Goal: Task Accomplishment & Management: Complete application form

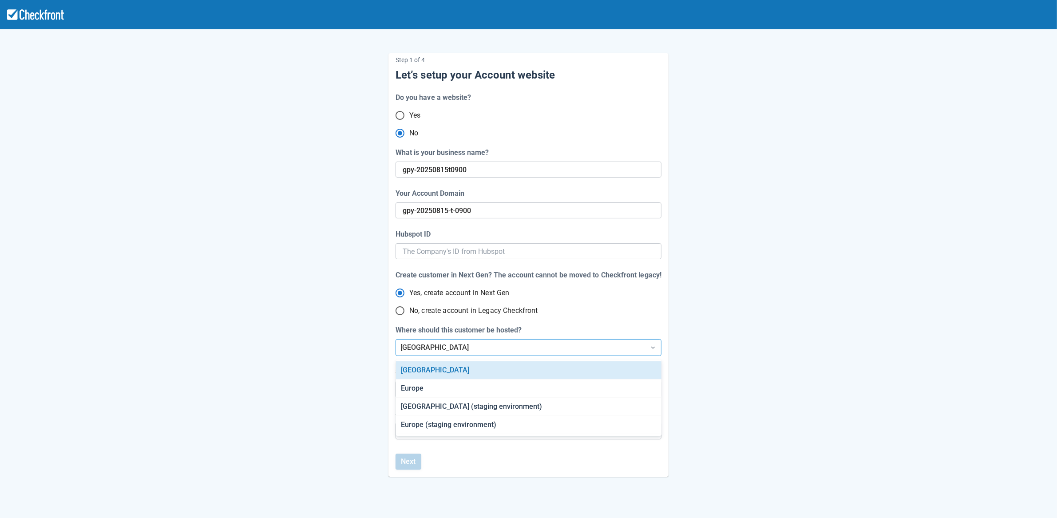
click at [436, 349] on div "[GEOGRAPHIC_DATA]" at bounding box center [521, 347] width 240 height 11
click at [437, 407] on div "[GEOGRAPHIC_DATA] (staging environment)" at bounding box center [529, 407] width 266 height 18
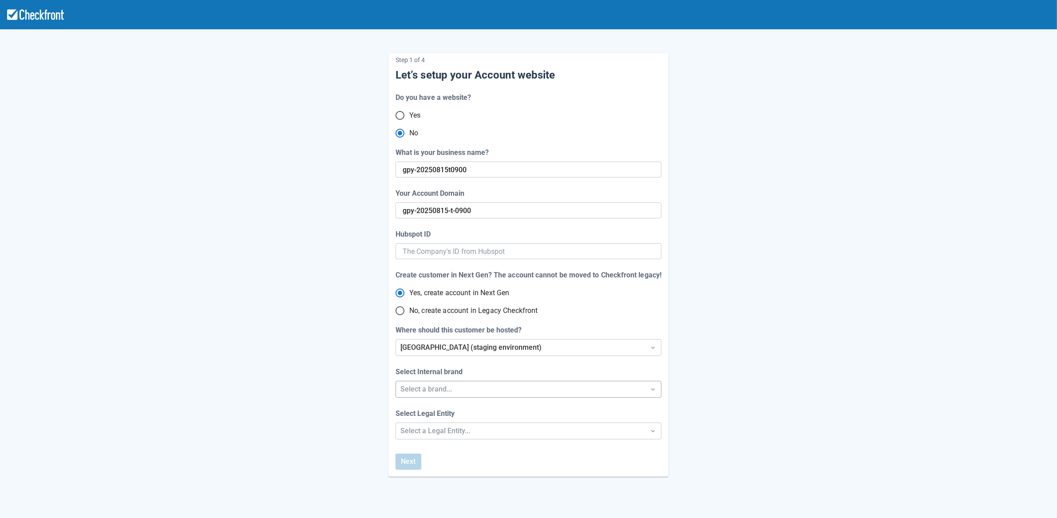
click at [448, 392] on div "Select a brand..." at bounding box center [521, 389] width 240 height 11
click at [439, 415] on div "Checkfront" at bounding box center [529, 413] width 266 height 18
click at [440, 433] on div "Step 1 of 4 Let’s setup your Account website Do you have a website? Yes No What…" at bounding box center [528, 294] width 1057 height 588
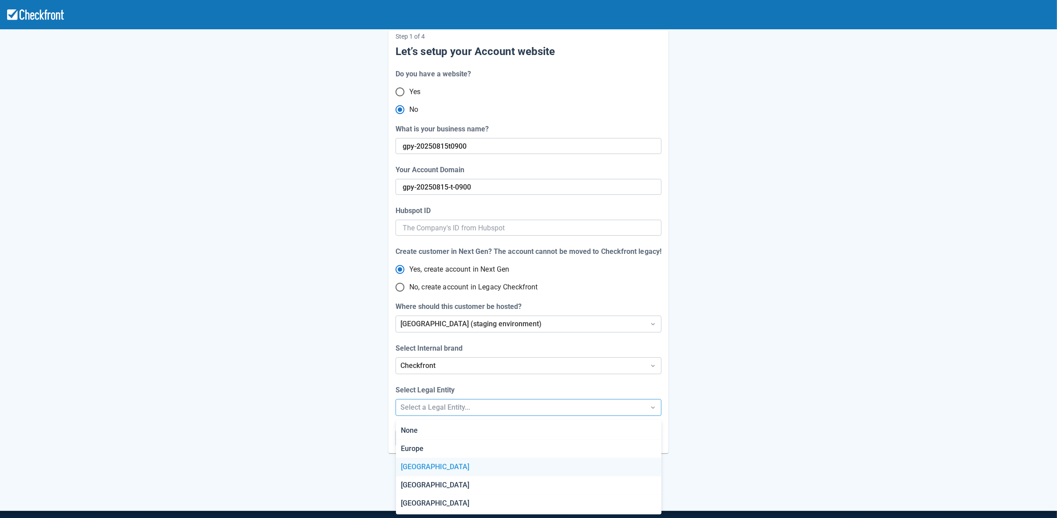
click at [432, 459] on div "[GEOGRAPHIC_DATA]" at bounding box center [529, 467] width 266 height 18
radio input "false"
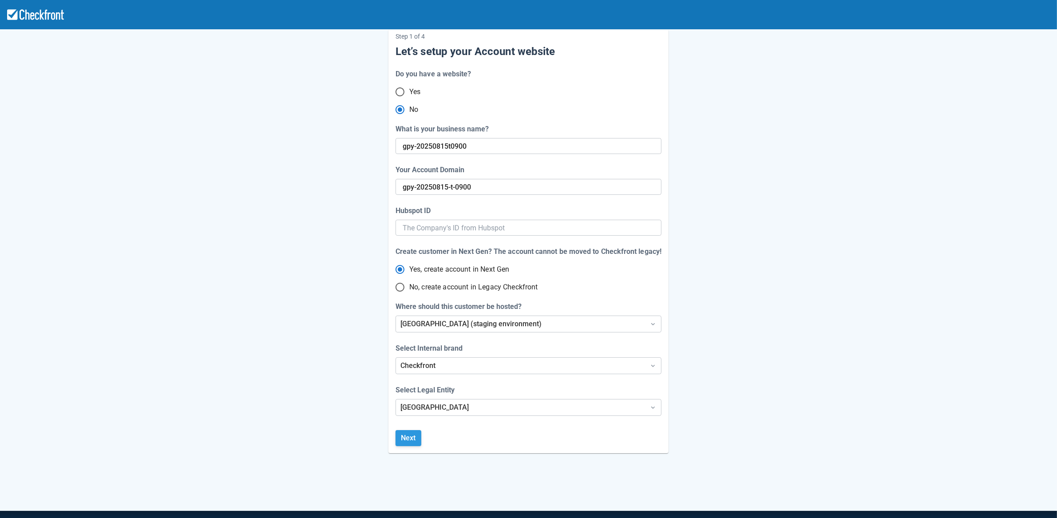
click at [413, 440] on button "Next" at bounding box center [409, 438] width 26 height 16
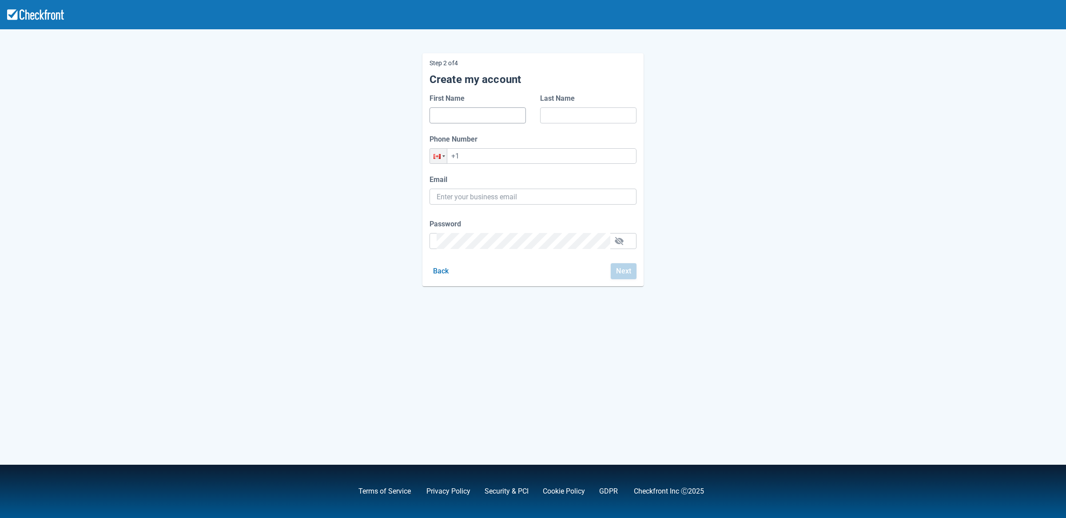
click at [465, 111] on input "First Name" at bounding box center [477, 115] width 82 height 16
type input "d"
click at [577, 113] on input "Last Name" at bounding box center [588, 115] width 82 height 16
type input "d"
click at [536, 156] on input "+1" at bounding box center [532, 156] width 207 height 16
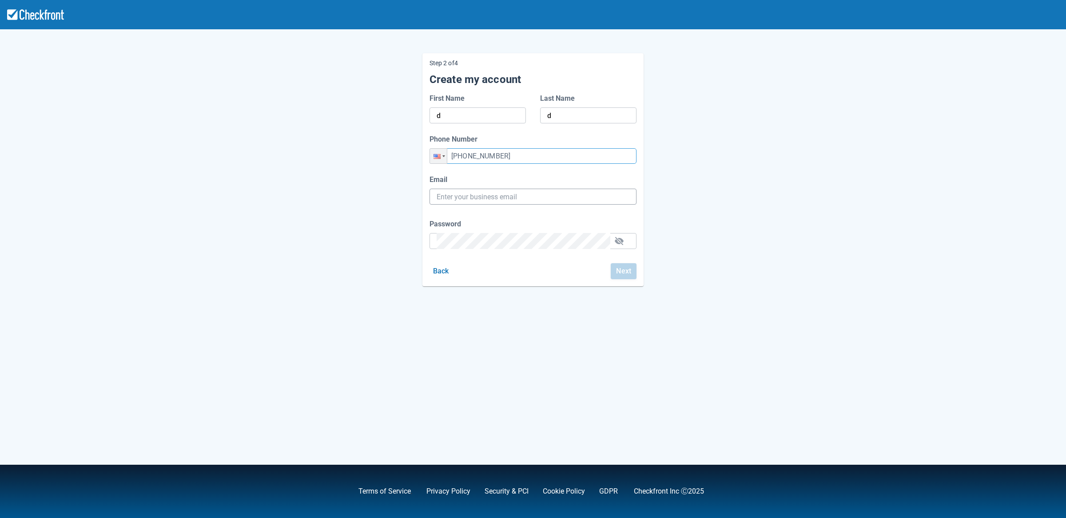
type input "[PHONE_NUMBER]"
click at [512, 199] on input "Email" at bounding box center [532, 197] width 193 height 16
paste input "[EMAIL_ADDRESS][DOMAIN_NAME]"
type input "[EMAIL_ADDRESS][DOMAIN_NAME]"
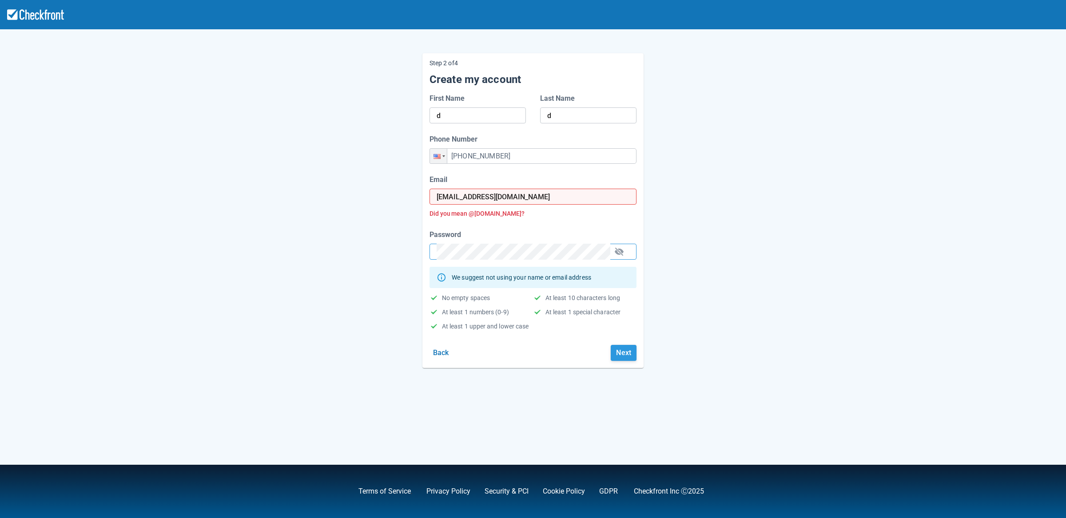
click at [622, 357] on button "Next" at bounding box center [624, 353] width 26 height 16
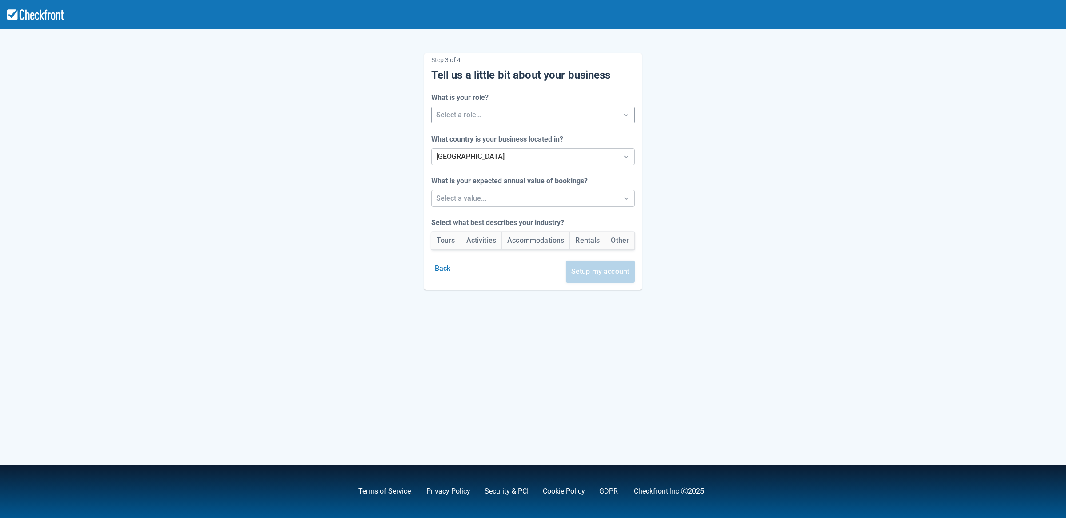
click at [498, 113] on div at bounding box center [525, 115] width 178 height 12
click at [473, 151] on div "Staff" at bounding box center [533, 156] width 208 height 18
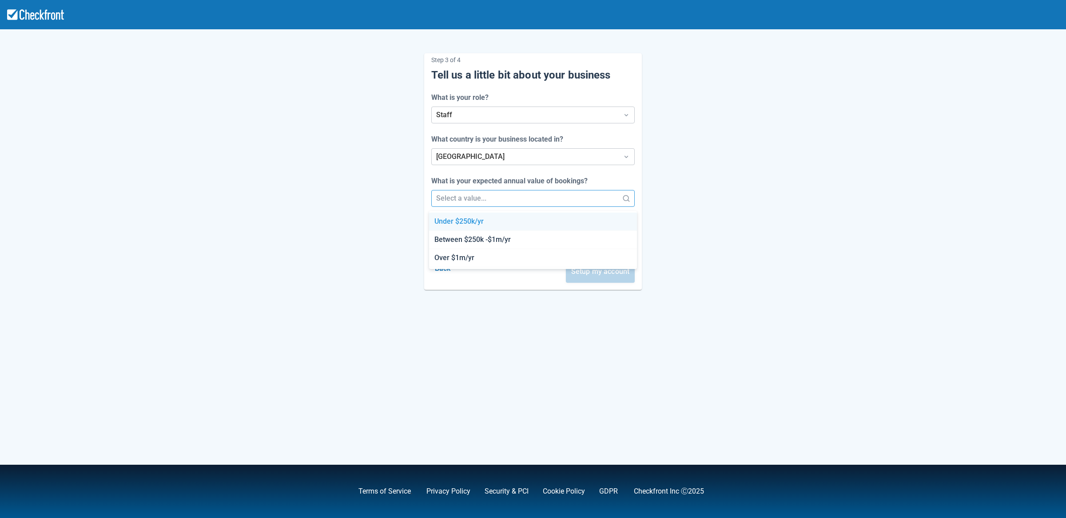
click at [465, 197] on div at bounding box center [525, 198] width 178 height 12
click at [470, 239] on div "Between $250k -$1m/yr" at bounding box center [533, 240] width 208 height 18
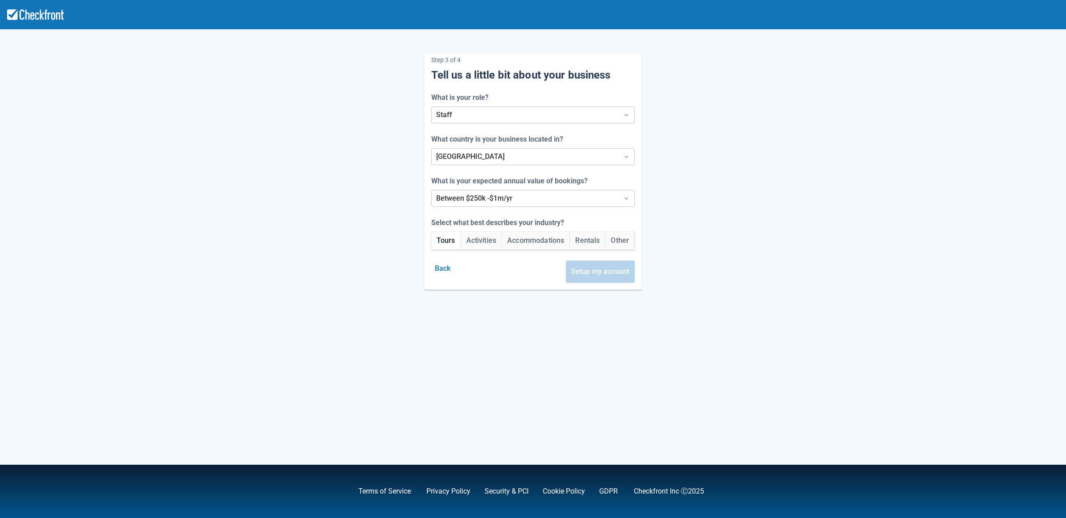
click at [450, 245] on button "Tours" at bounding box center [445, 241] width 29 height 18
click at [605, 276] on button "Setup my account" at bounding box center [600, 272] width 69 height 22
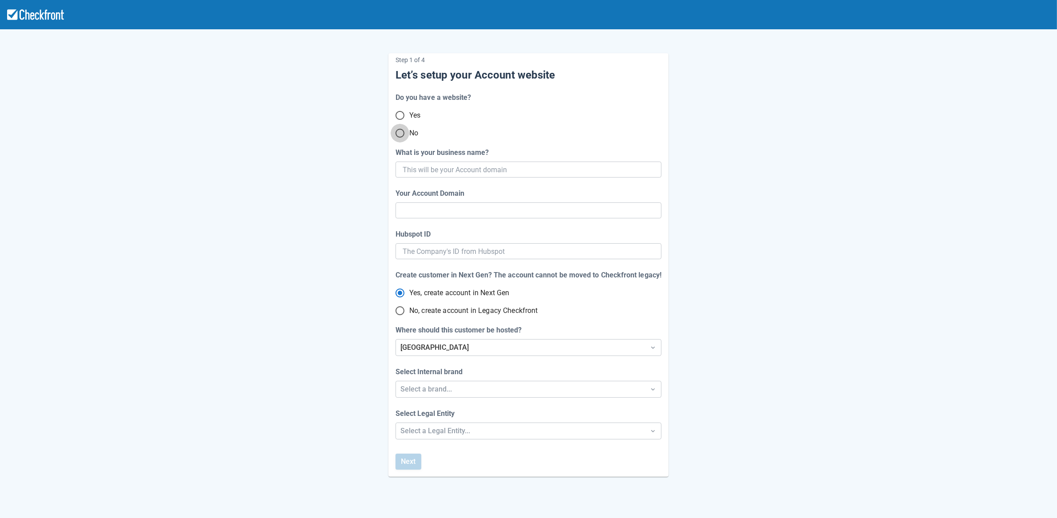
click at [398, 135] on input "No" at bounding box center [400, 133] width 19 height 19
radio input "true"
click at [443, 172] on input "What is your business name?" at bounding box center [528, 170] width 250 height 16
paste input "gpy-20250815t0910"
type input "gpy-20250815t0910"
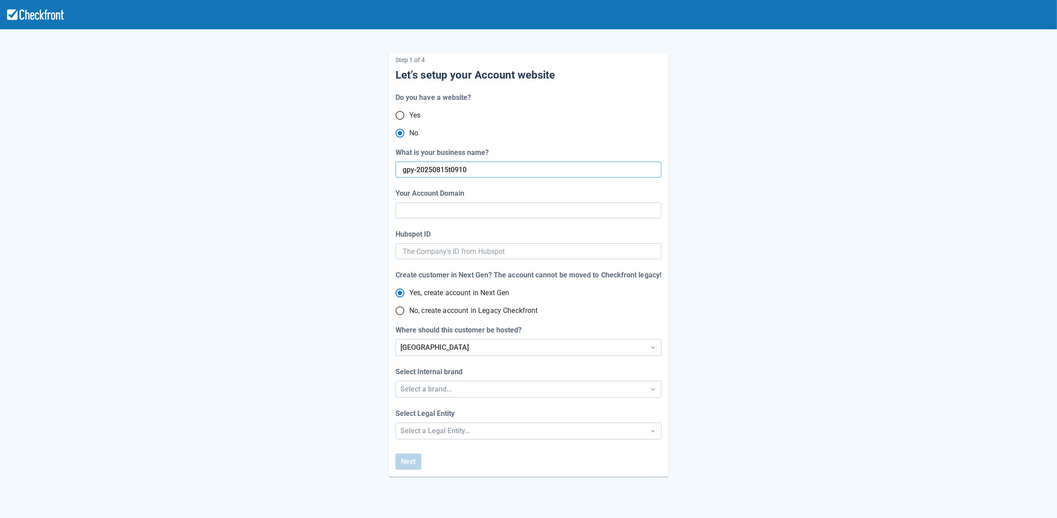
type input "gpy-20250815-t-0910"
radio input "true"
radio input "false"
type input "gpy-20250815t0910"
click at [426, 348] on div "[GEOGRAPHIC_DATA]" at bounding box center [521, 347] width 240 height 11
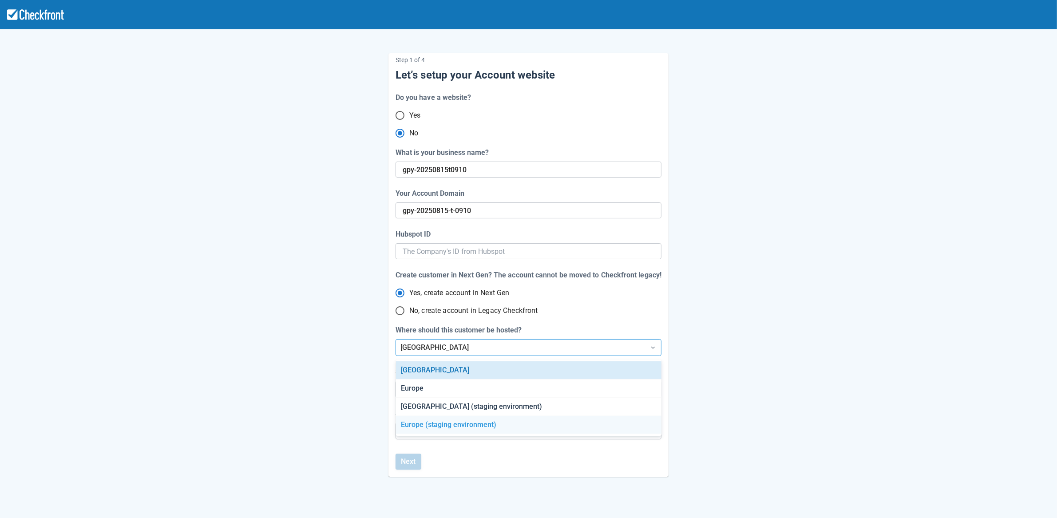
click at [430, 428] on div "Europe (staging environment)" at bounding box center [529, 425] width 266 height 18
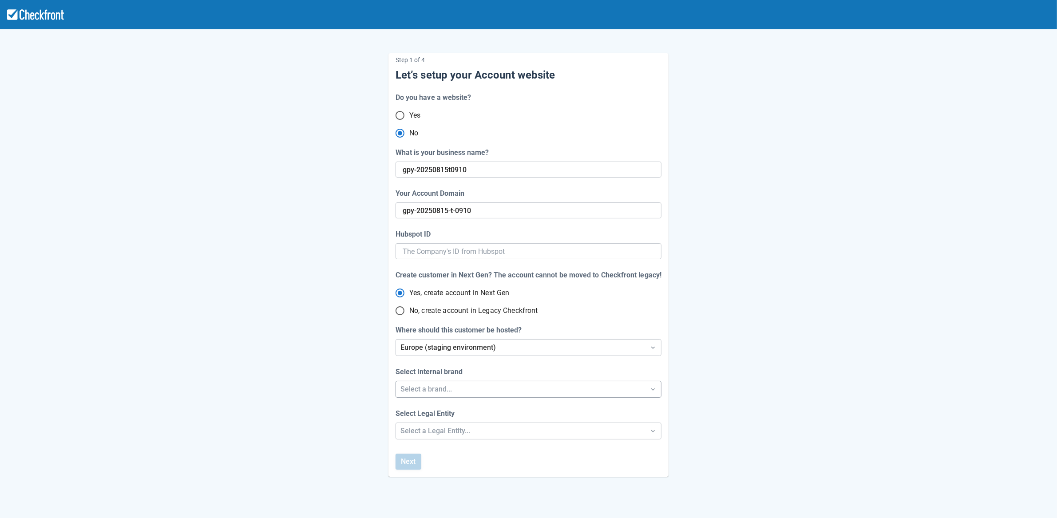
click at [449, 384] on div "Select a brand..." at bounding box center [521, 389] width 240 height 11
click at [432, 415] on div "Checkfront" at bounding box center [529, 413] width 266 height 18
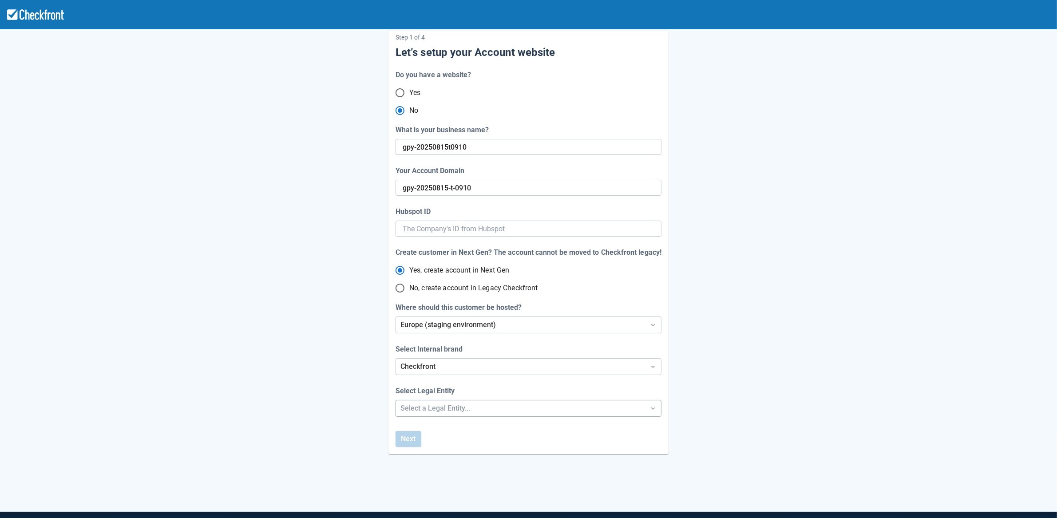
click at [428, 429] on div "Step 1 of 4 Let’s setup your Account website Do you have a website? Yes No What…" at bounding box center [528, 271] width 1057 height 588
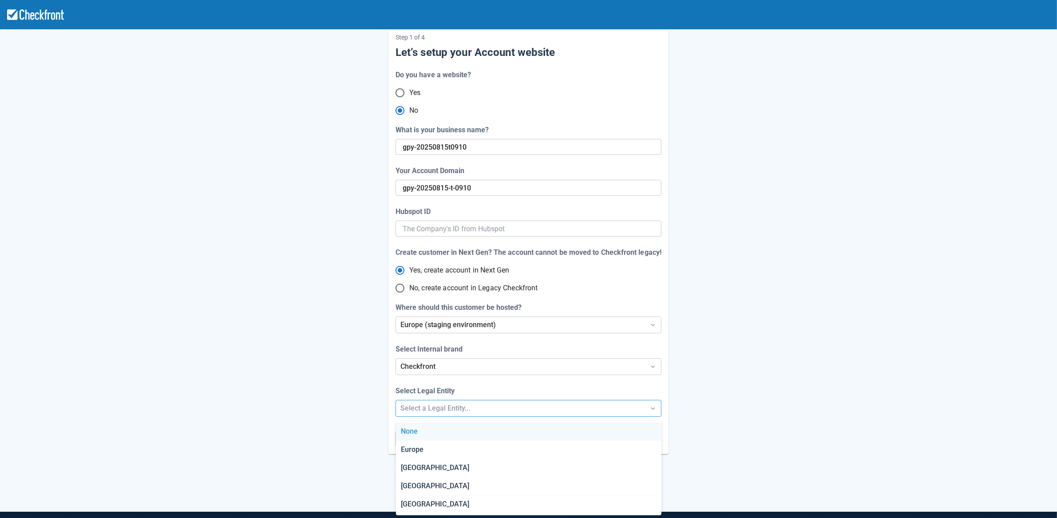
scroll to position [24, 0]
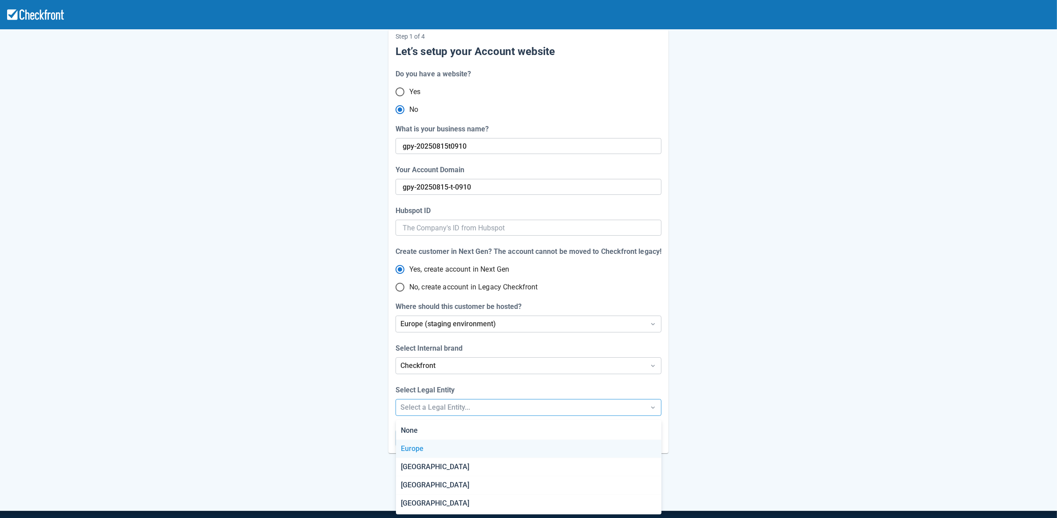
click at [423, 449] on div "Europe" at bounding box center [529, 449] width 266 height 18
radio input "false"
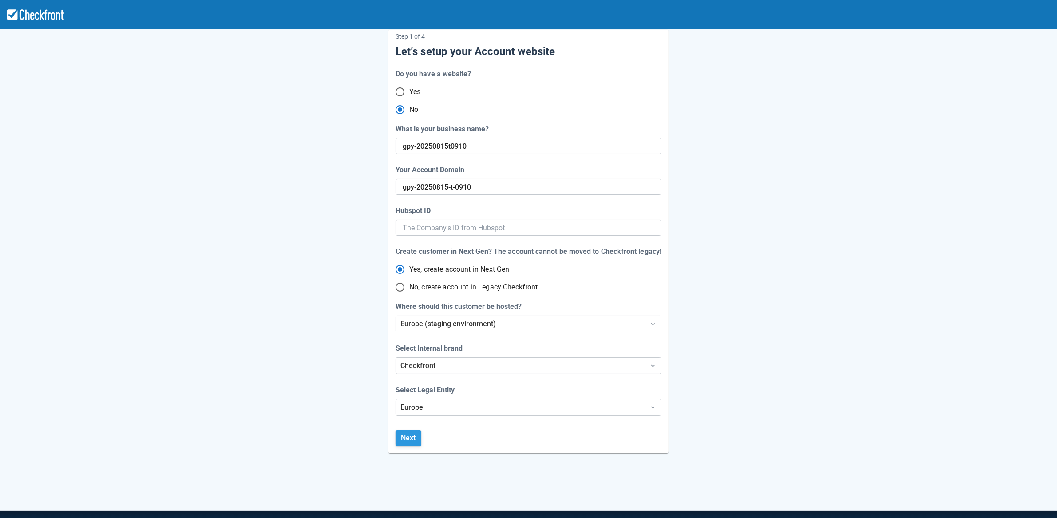
click at [415, 442] on button "Next" at bounding box center [409, 438] width 26 height 16
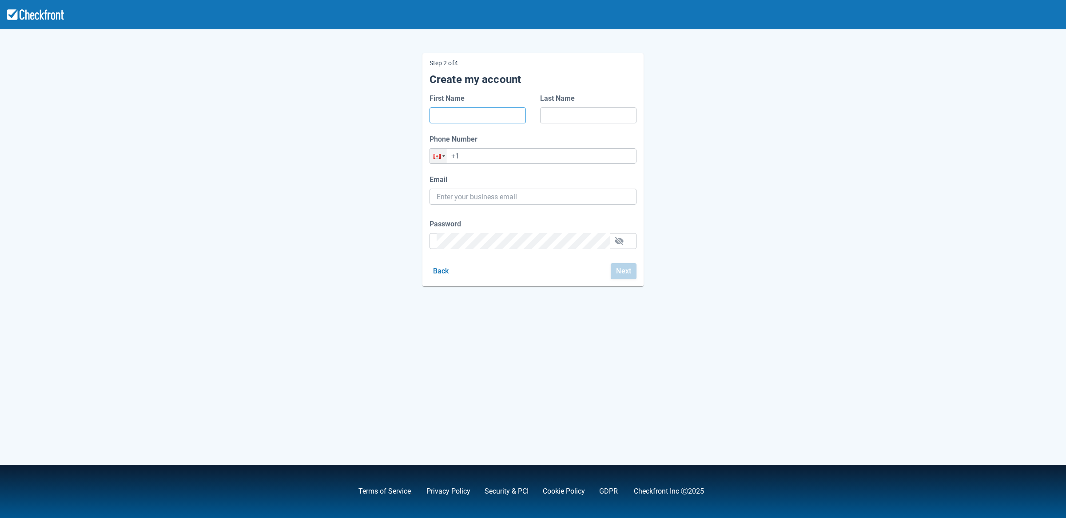
click at [488, 118] on input "First Name" at bounding box center [477, 115] width 82 height 16
type input "e"
click at [583, 119] on input "Last Name" at bounding box center [588, 115] width 82 height 16
type input "e"
click at [524, 162] on input "+1" at bounding box center [532, 156] width 207 height 16
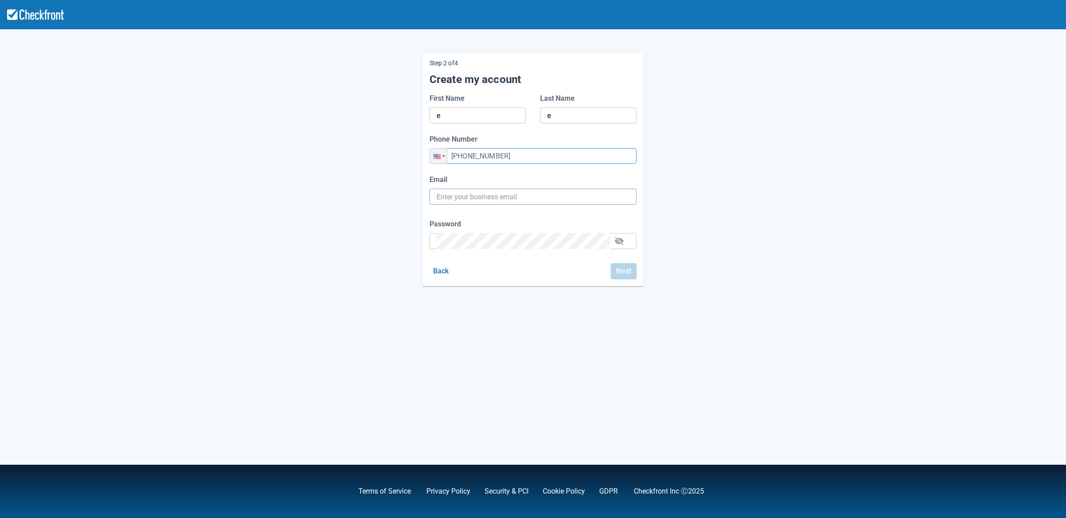
type input "+1 (452) 454-5434"
click at [499, 200] on input "Email" at bounding box center [532, 197] width 193 height 16
paste input "gpy-20250815t0910@email.ghostinspector.com"
type input "gpy-20250815t0910@email.ghostinspector.com"
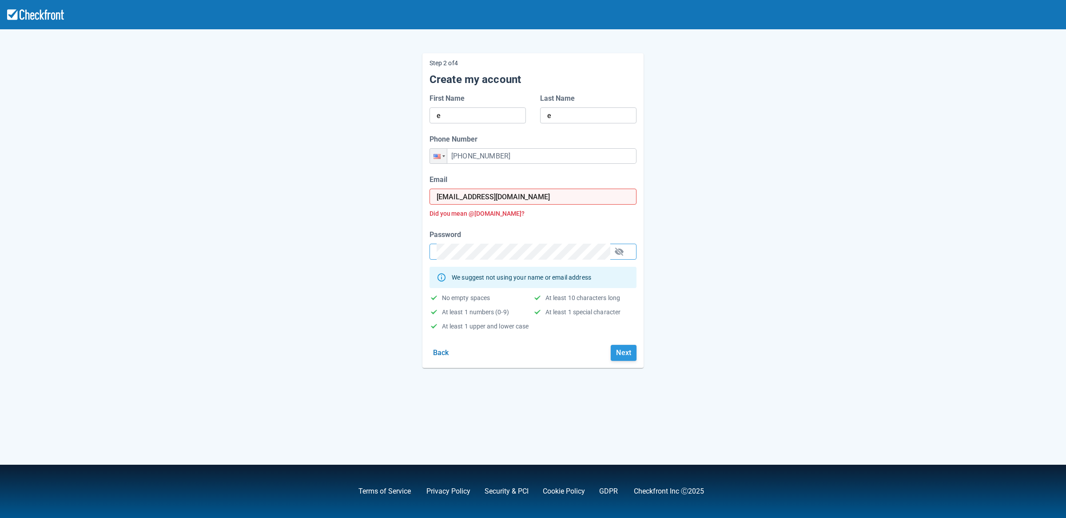
click at [627, 359] on button "Next" at bounding box center [624, 353] width 26 height 16
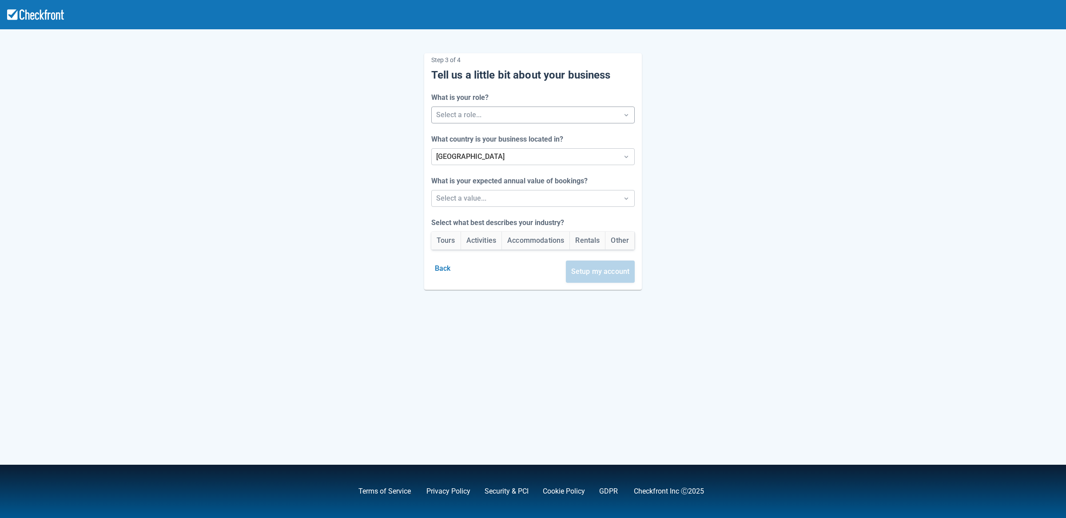
click at [475, 116] on div at bounding box center [525, 115] width 178 height 12
click at [471, 173] on div "Developer" at bounding box center [533, 174] width 208 height 18
click at [478, 158] on div at bounding box center [525, 157] width 178 height 12
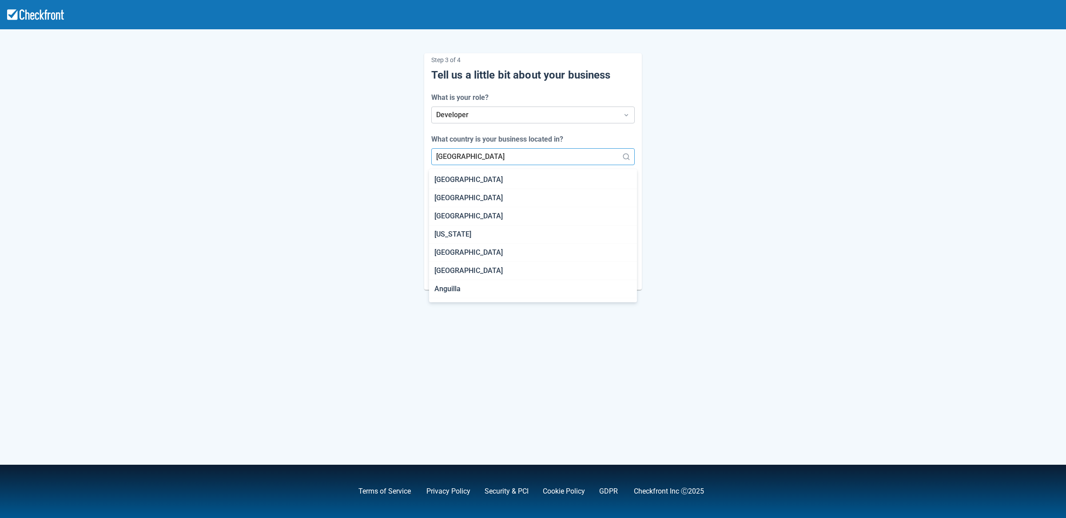
scroll to position [514, 0]
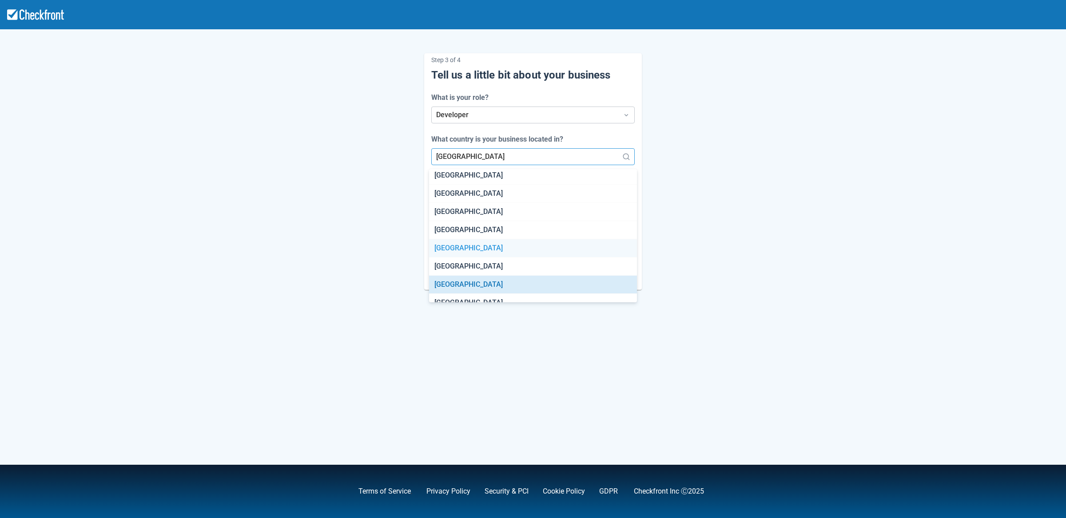
click at [464, 255] on div "Cambodia" at bounding box center [533, 248] width 208 height 18
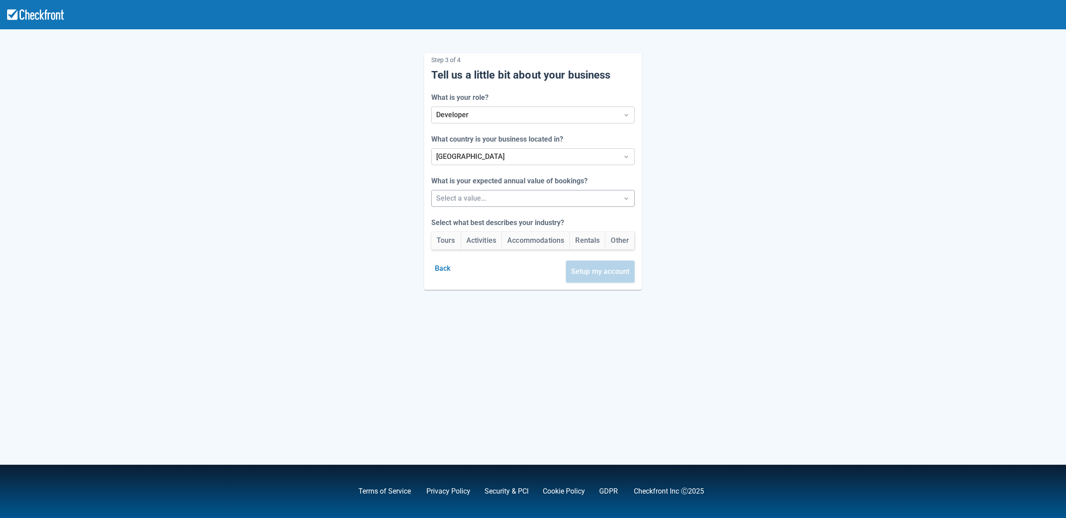
click at [470, 197] on div at bounding box center [525, 198] width 178 height 12
click at [477, 242] on div "Between $250k -$1m/yr" at bounding box center [533, 240] width 208 height 18
click at [529, 241] on button "Accommodations" at bounding box center [535, 241] width 67 height 18
click at [605, 273] on button "Setup my account" at bounding box center [600, 272] width 69 height 22
